Goal: Information Seeking & Learning: Learn about a topic

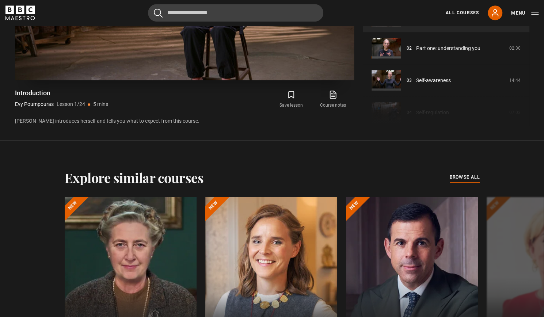
scroll to position [540, 0]
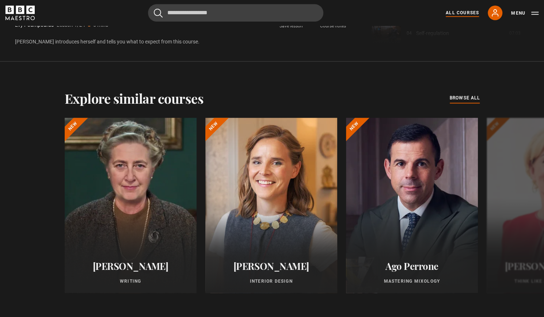
click at [465, 11] on link "All Courses" at bounding box center [461, 12] width 33 height 7
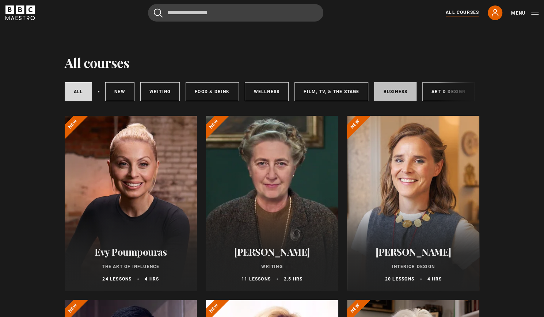
click at [394, 91] on link "Business" at bounding box center [395, 91] width 42 height 19
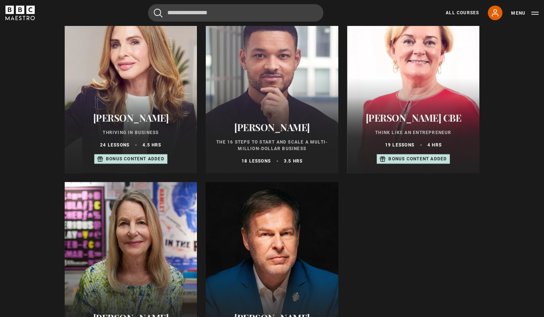
scroll to position [329, 0]
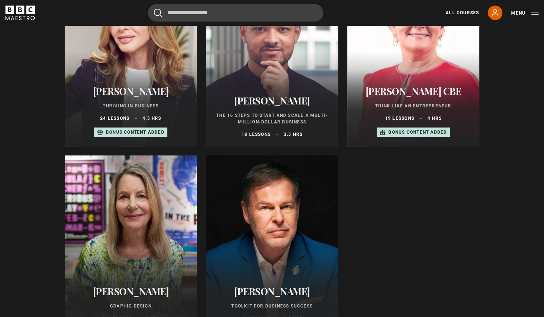
click at [275, 91] on div "Steven Bartlett The 16 Steps to Start and Scale a Multi-million-Dollar Business…" at bounding box center [272, 116] width 133 height 60
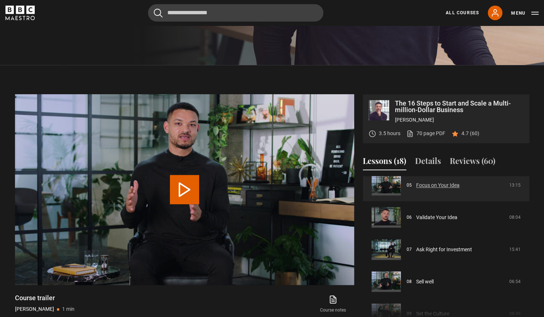
scroll to position [183, 0]
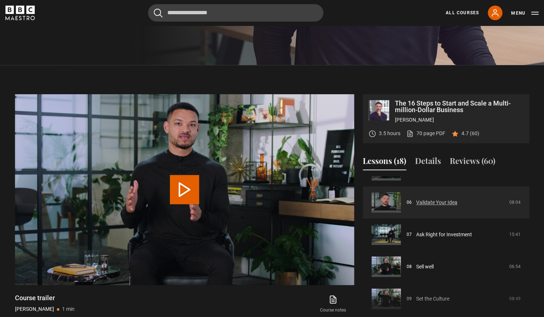
click at [433, 204] on link "Validate Your Idea" at bounding box center [436, 203] width 41 height 8
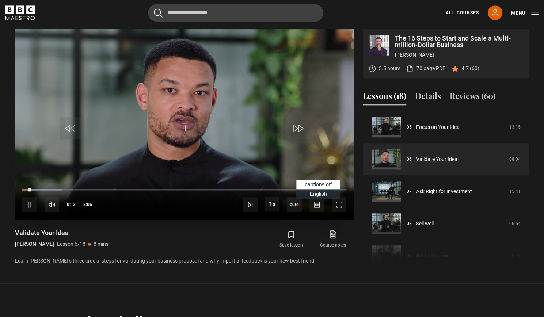
click at [318, 194] on span "English Captions" at bounding box center [317, 194] width 17 height 6
click at [53, 188] on div "10s Skip Back 10 seconds Pause 10s Skip Forward 10 seconds Loaded : 13.40% 6:06…" at bounding box center [184, 199] width 339 height 41
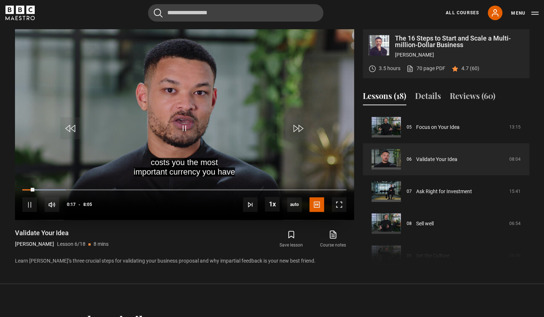
click at [104, 187] on div "10s Skip Back 10 seconds Pause 10s Skip Forward 10 seconds Loaded : 13.40% 1:57…" at bounding box center [184, 199] width 339 height 41
click at [31, 202] on span "Video Player" at bounding box center [29, 204] width 15 height 15
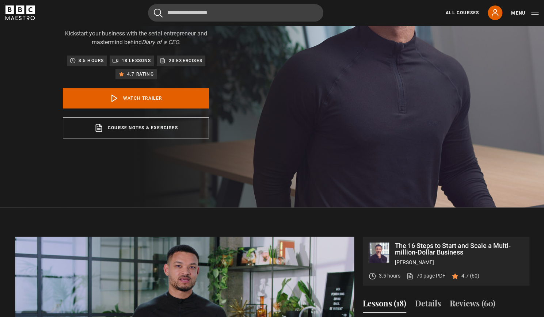
scroll to position [110, 0]
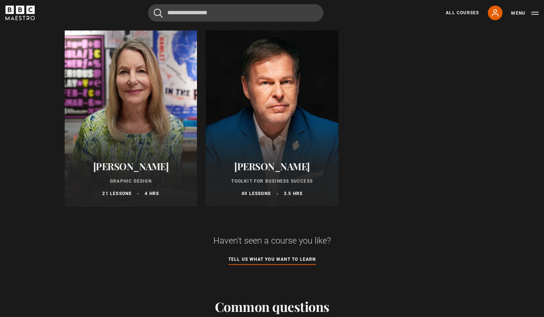
scroll to position [511, 0]
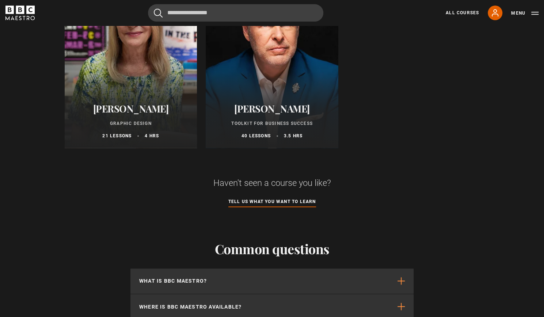
click at [269, 85] on div at bounding box center [272, 60] width 133 height 175
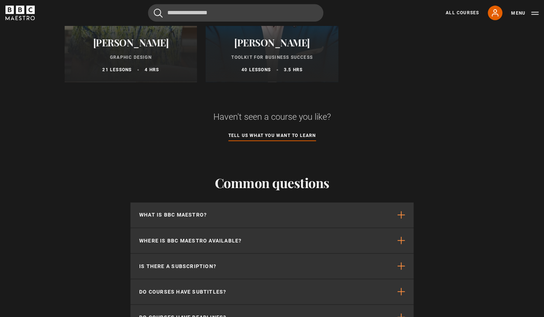
scroll to position [584, 0]
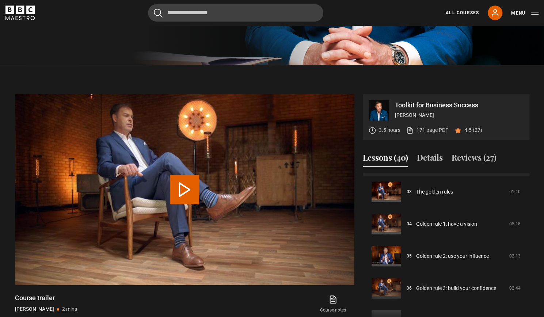
scroll to position [110, 0]
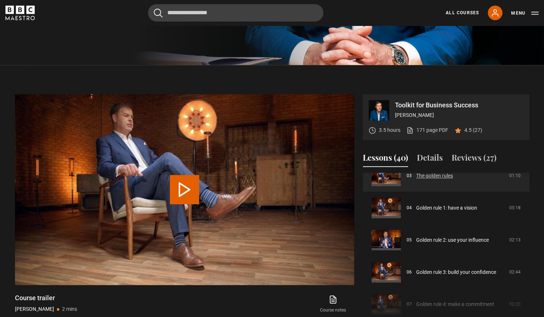
click at [435, 176] on link "The golden rules" at bounding box center [434, 176] width 37 height 8
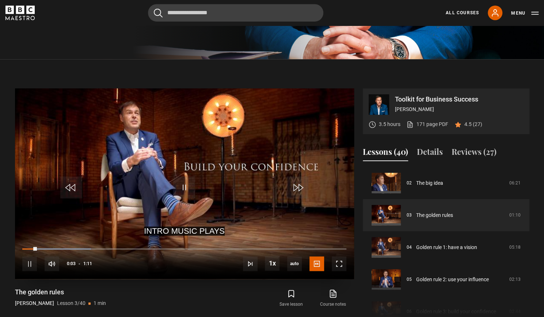
scroll to position [248, 0]
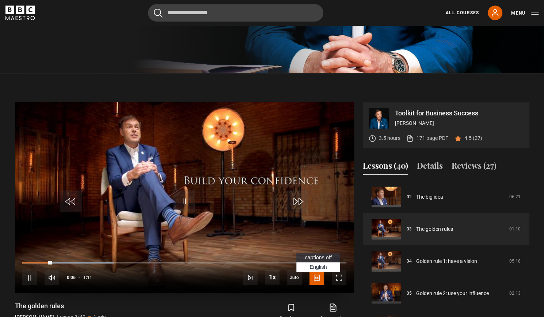
click at [315, 268] on span "English Captions" at bounding box center [317, 267] width 17 height 6
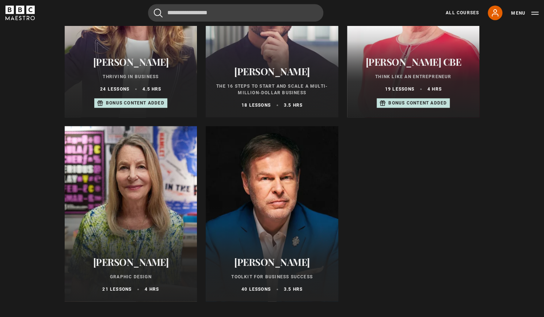
scroll to position [292, 0]
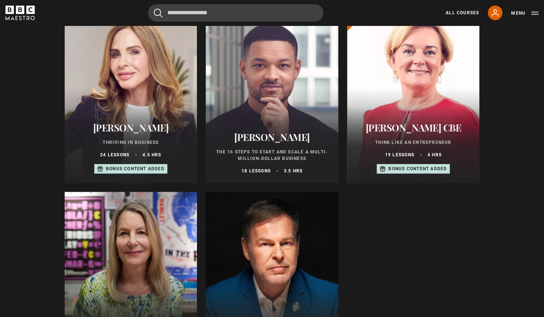
click at [429, 97] on div at bounding box center [413, 95] width 133 height 175
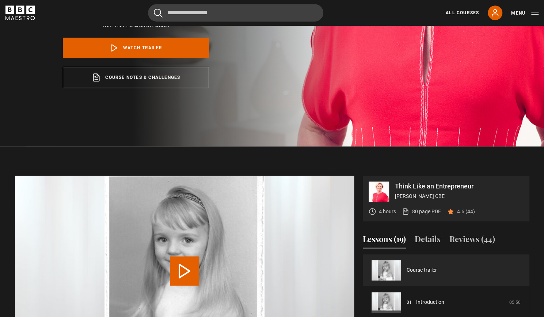
scroll to position [365, 0]
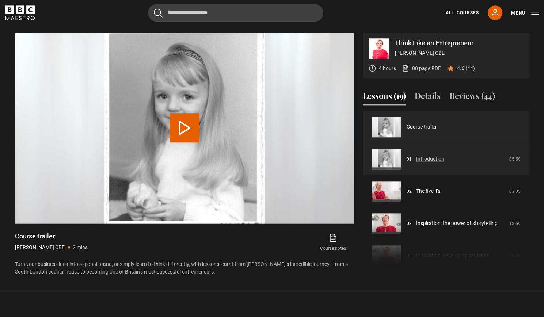
click at [430, 155] on link "Introduction" at bounding box center [430, 159] width 28 height 8
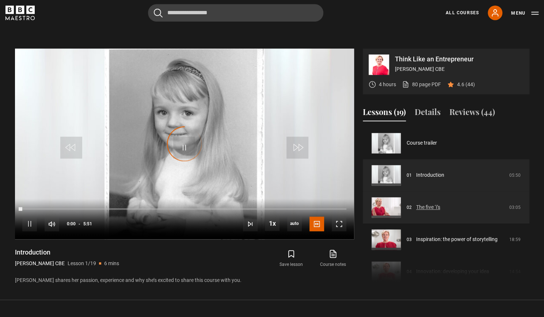
scroll to position [349, 0]
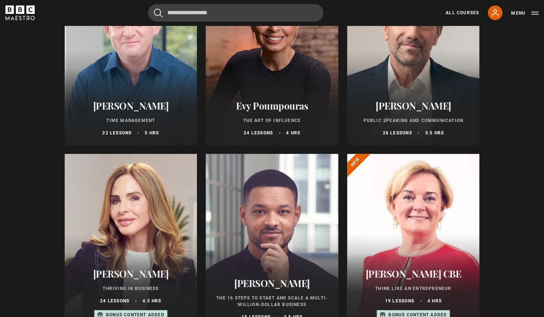
scroll to position [292, 0]
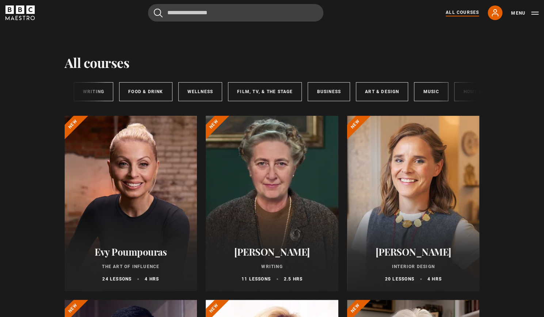
scroll to position [0, 64]
click at [320, 90] on link "Business" at bounding box center [331, 91] width 42 height 19
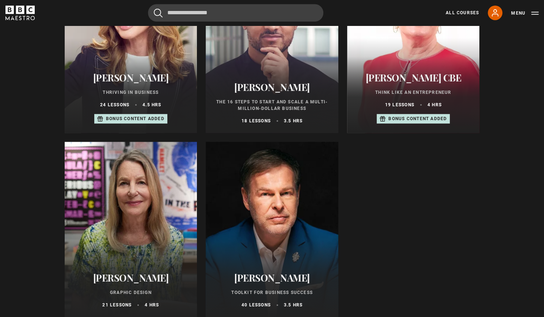
scroll to position [292, 0]
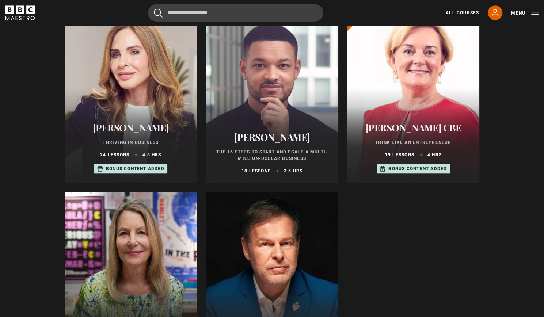
click at [112, 90] on div at bounding box center [131, 95] width 133 height 175
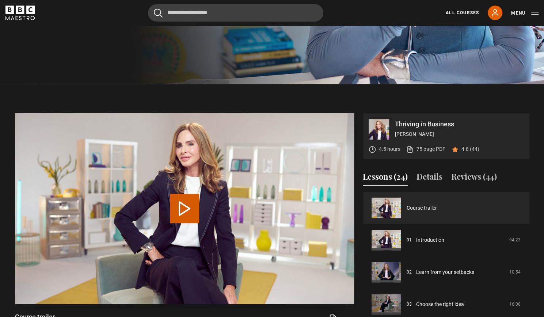
scroll to position [365, 0]
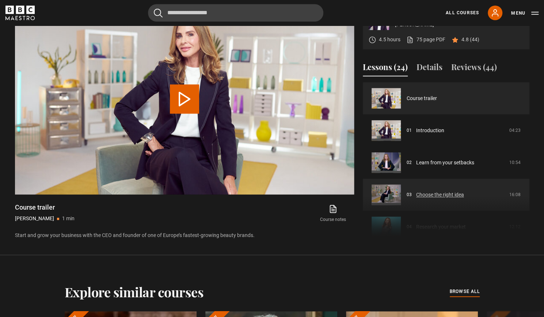
click at [440, 195] on link "Choose the right idea" at bounding box center [440, 195] width 48 height 8
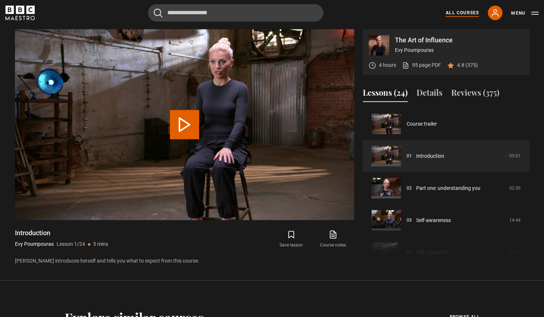
click at [456, 14] on link "All Courses" at bounding box center [461, 12] width 33 height 7
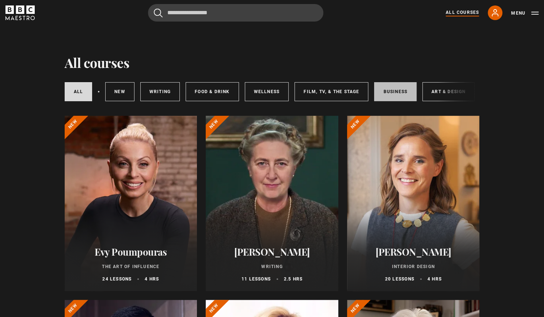
click at [393, 90] on link "Business" at bounding box center [395, 91] width 42 height 19
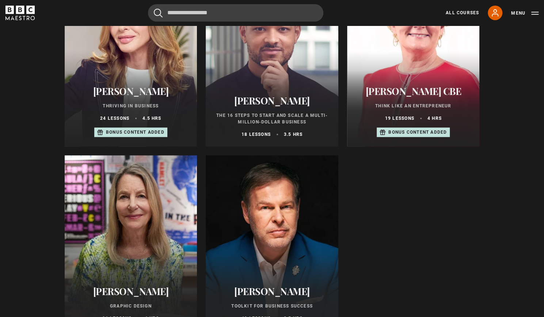
scroll to position [475, 0]
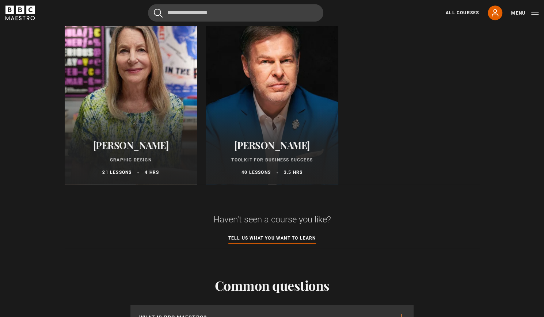
click at [140, 111] on div at bounding box center [131, 96] width 133 height 175
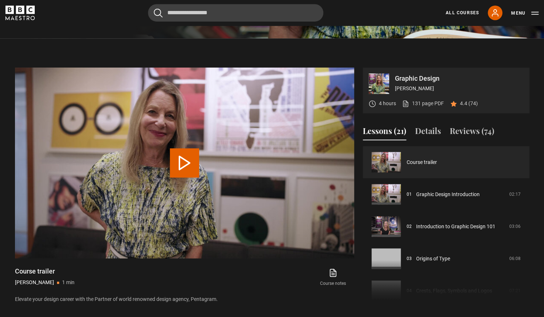
scroll to position [292, 0]
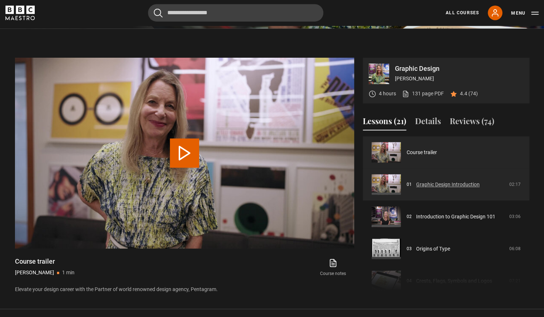
click at [443, 184] on link "Graphic Design Introduction" at bounding box center [448, 185] width 64 height 8
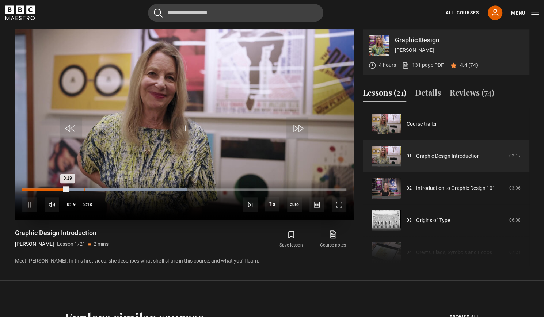
click at [84, 190] on div "Loaded : 50.72% 0:26 0:19" at bounding box center [184, 189] width 324 height 2
click at [113, 186] on div "10s Skip Back 10 seconds Pause 10s Skip Forward 10 seconds Loaded : 61.59% 0:40…" at bounding box center [184, 199] width 339 height 41
click at [131, 185] on div "10s Skip Back 10 seconds Pause 10s Skip Forward 10 seconds Loaded : 65.22% 0:40…" at bounding box center [184, 199] width 339 height 41
click at [120, 187] on div "10s Skip Back 10 seconds Pause 10s Skip Forward 10 seconds Loaded : 65.22% 0:40…" at bounding box center [184, 199] width 339 height 41
click at [102, 187] on div "10s Skip Back 10 seconds Pause 10s Skip Forward 10 seconds Loaded : 68.84% 0:40…" at bounding box center [184, 199] width 339 height 41
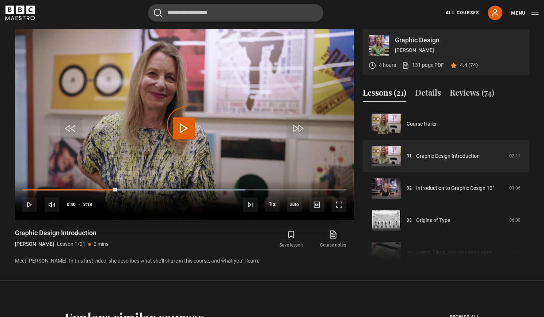
drag, startPoint x: 96, startPoint y: 187, endPoint x: 131, endPoint y: 188, distance: 35.1
click at [129, 188] on div "10s Skip Back 10 seconds Play 10s Skip Forward 10 seconds Loaded : 68.84% 0:31 …" at bounding box center [184, 199] width 339 height 41
click at [183, 188] on div "10s Skip Back 10 seconds Pause 10s Skip Forward 10 seconds Loaded : 72.46% 0:31…" at bounding box center [184, 199] width 339 height 41
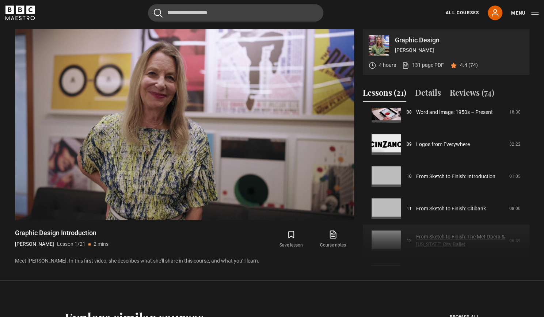
scroll to position [329, 0]
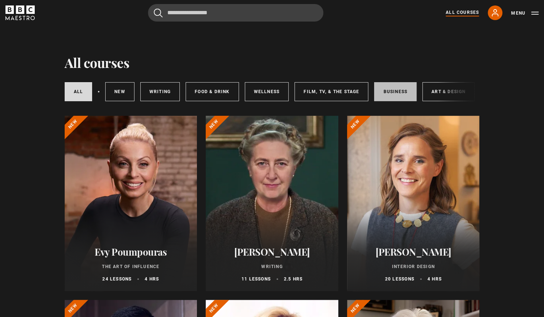
click at [392, 92] on link "Business" at bounding box center [395, 91] width 42 height 19
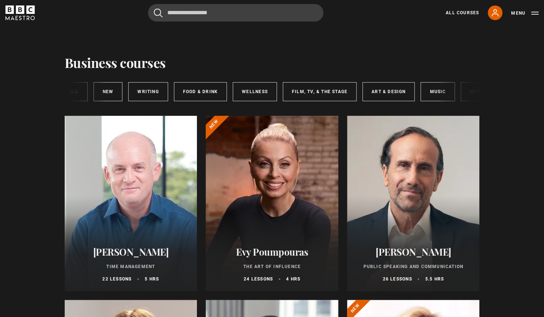
scroll to position [0, 63]
click at [387, 91] on link "Art & Design" at bounding box center [385, 91] width 52 height 19
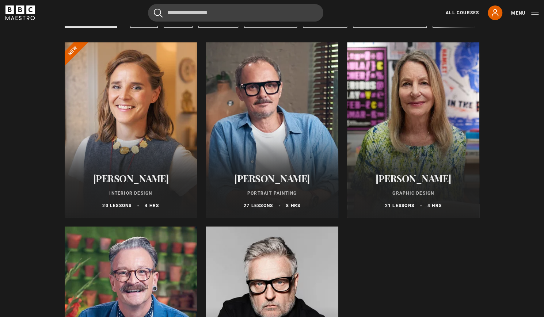
scroll to position [73, 0]
click at [148, 157] on div at bounding box center [131, 130] width 133 height 175
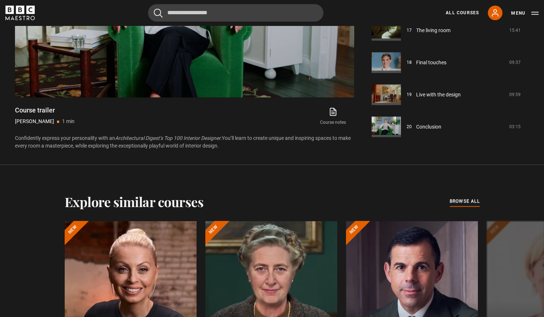
scroll to position [475, 0]
